Goal: Task Accomplishment & Management: Manage account settings

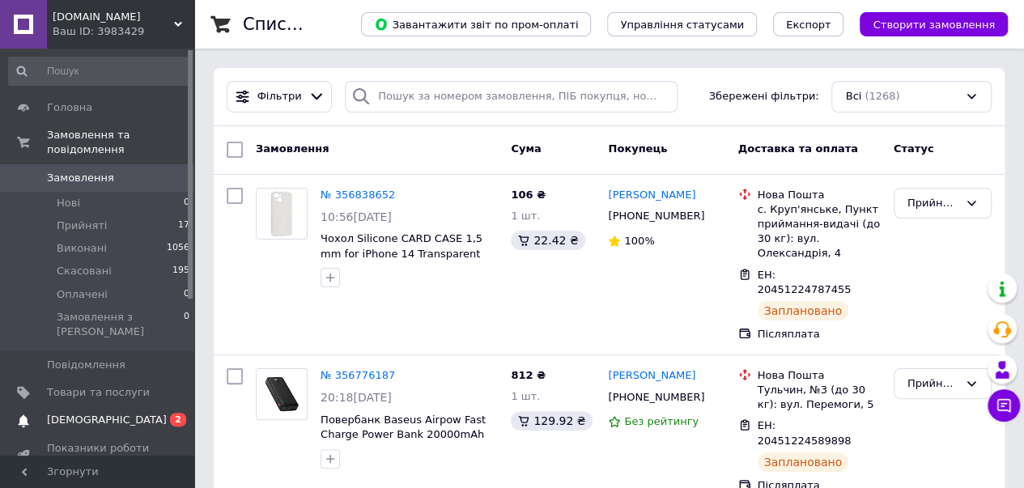
click at [87, 413] on span "[DEMOGRAPHIC_DATA]" at bounding box center [107, 420] width 120 height 15
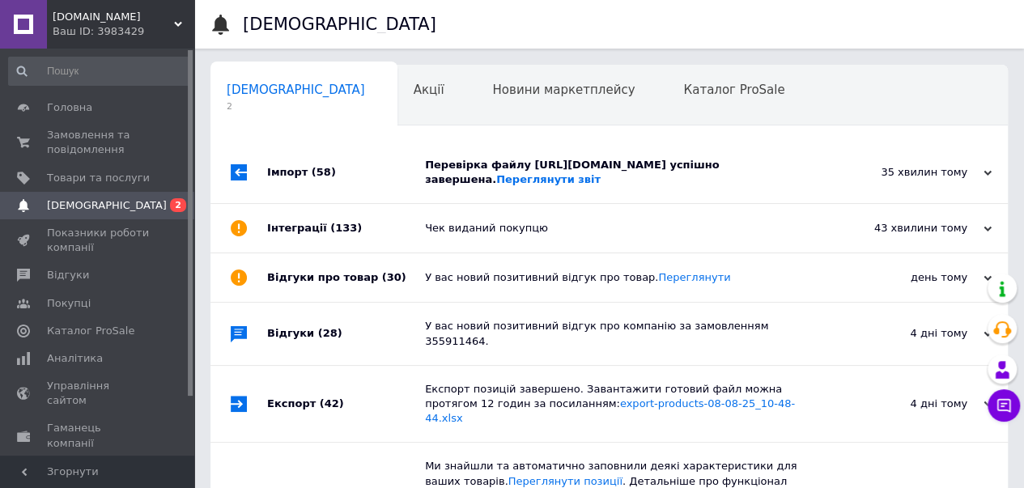
scroll to position [0, 5]
